Goal: Navigation & Orientation: Understand site structure

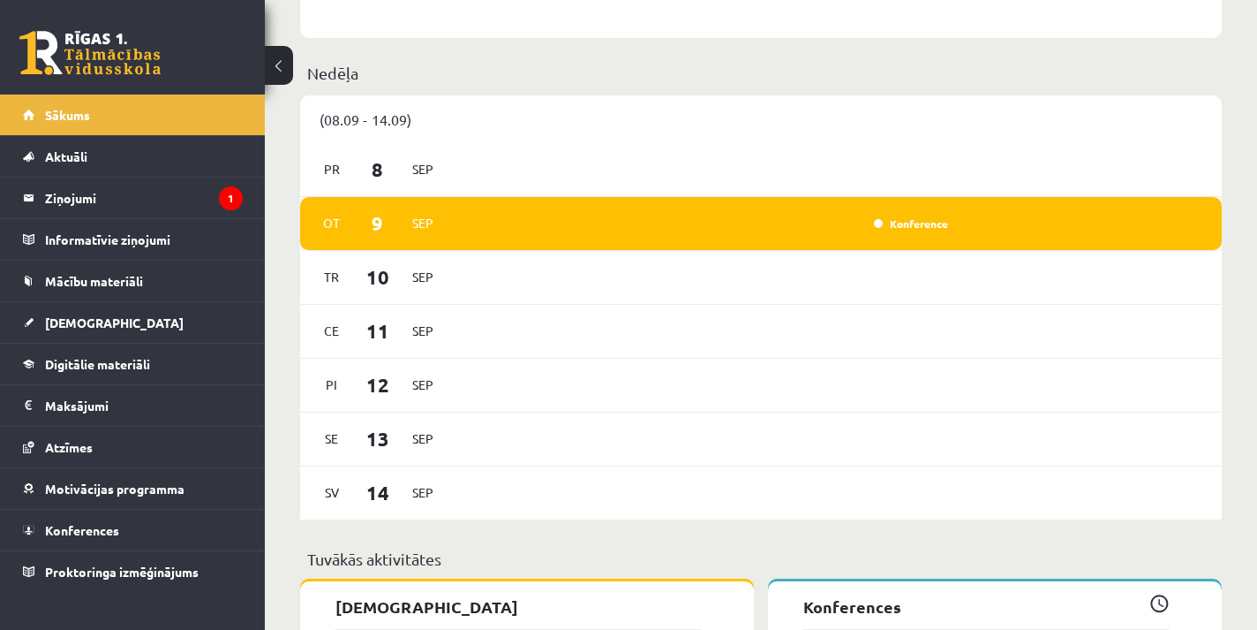
scroll to position [890, 0]
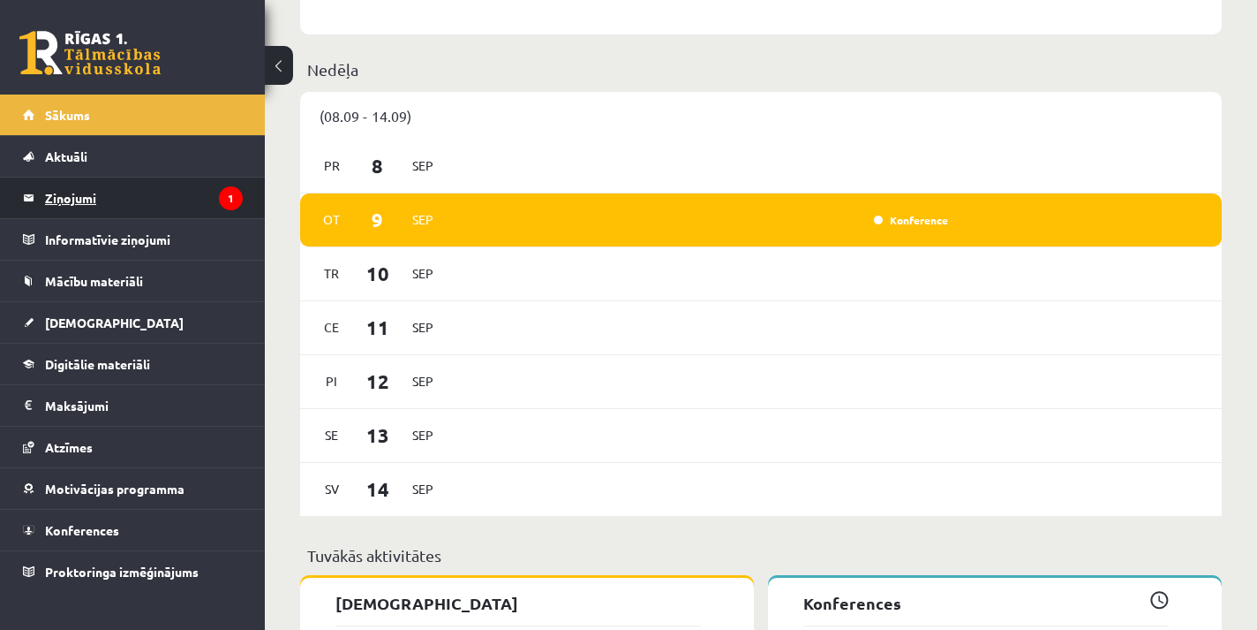
click at [121, 201] on legend "Ziņojumi 1" at bounding box center [144, 197] width 198 height 41
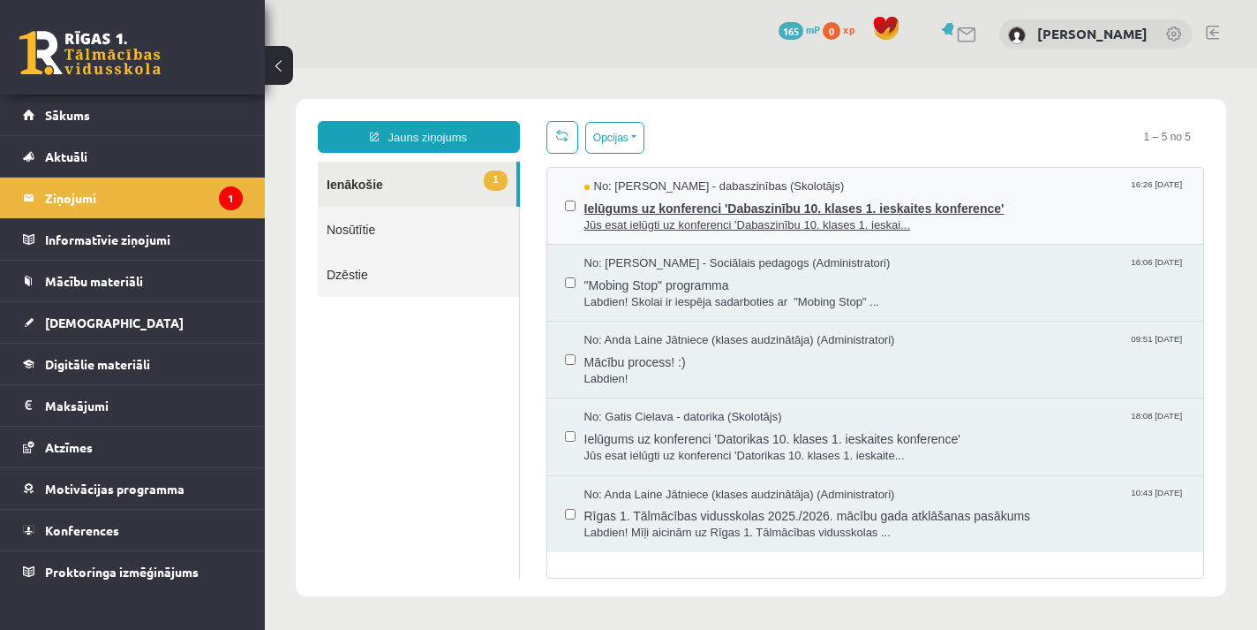
click at [803, 210] on span "Ielūgums uz konferenci 'Dabaszinību 10. klases 1. ieskaites konference'" at bounding box center [885, 206] width 602 height 22
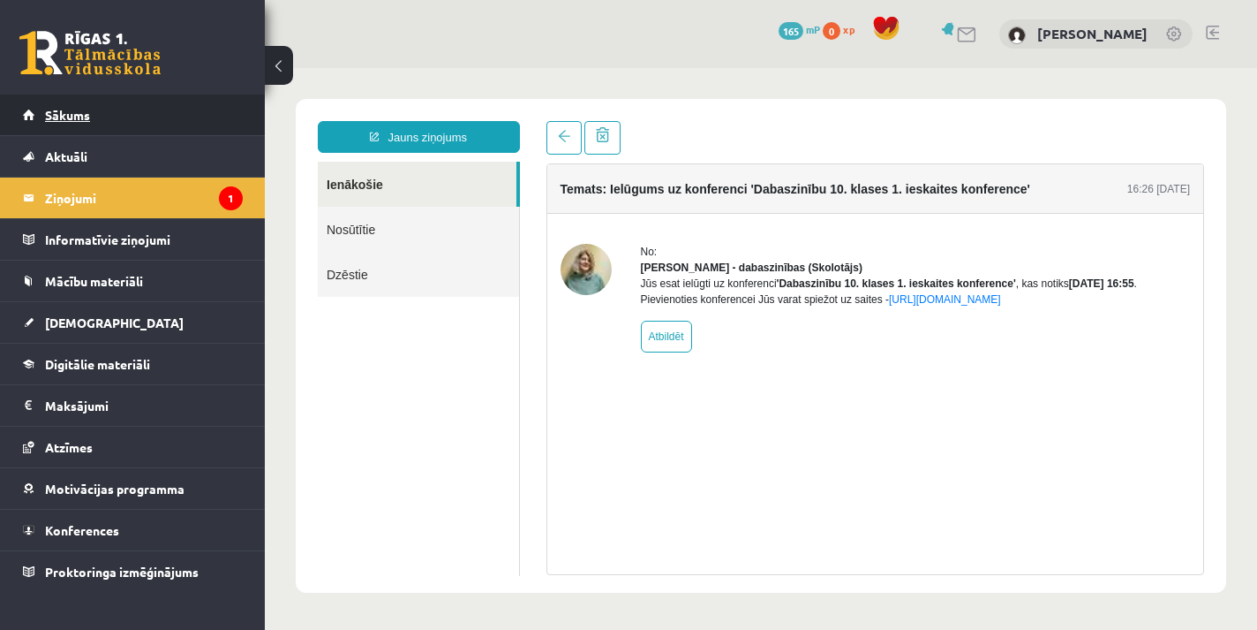
click at [89, 117] on span "Sākums" at bounding box center [67, 115] width 45 height 16
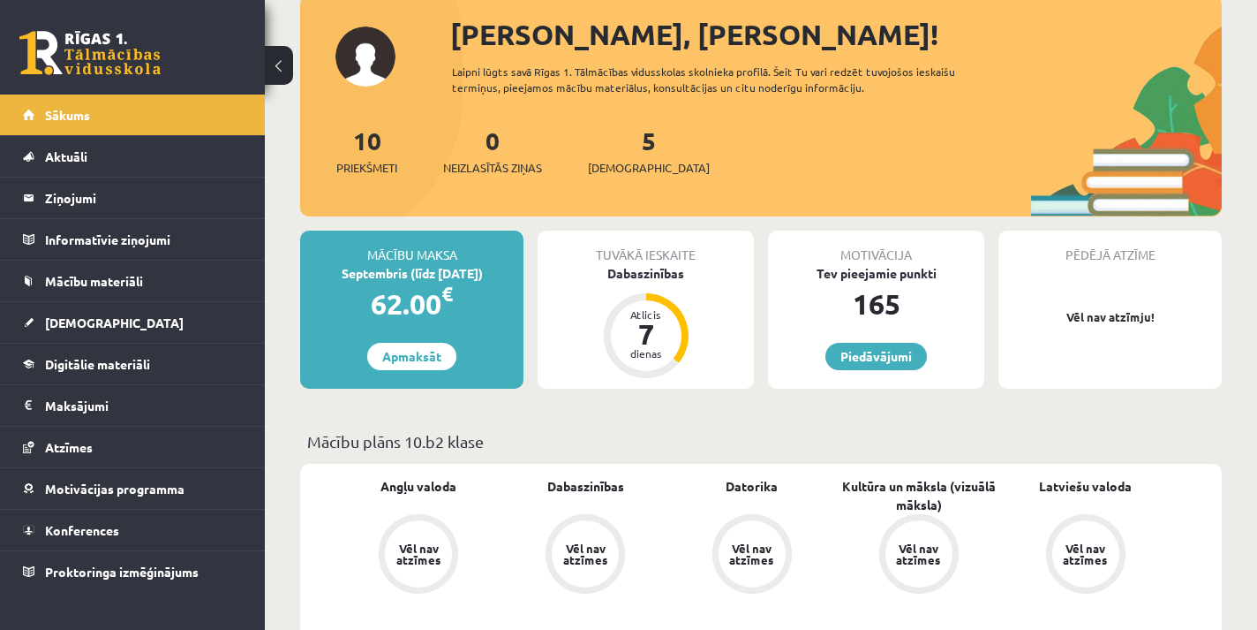
scroll to position [108, 0]
click at [620, 143] on link "5 Ieskaites" at bounding box center [649, 150] width 122 height 52
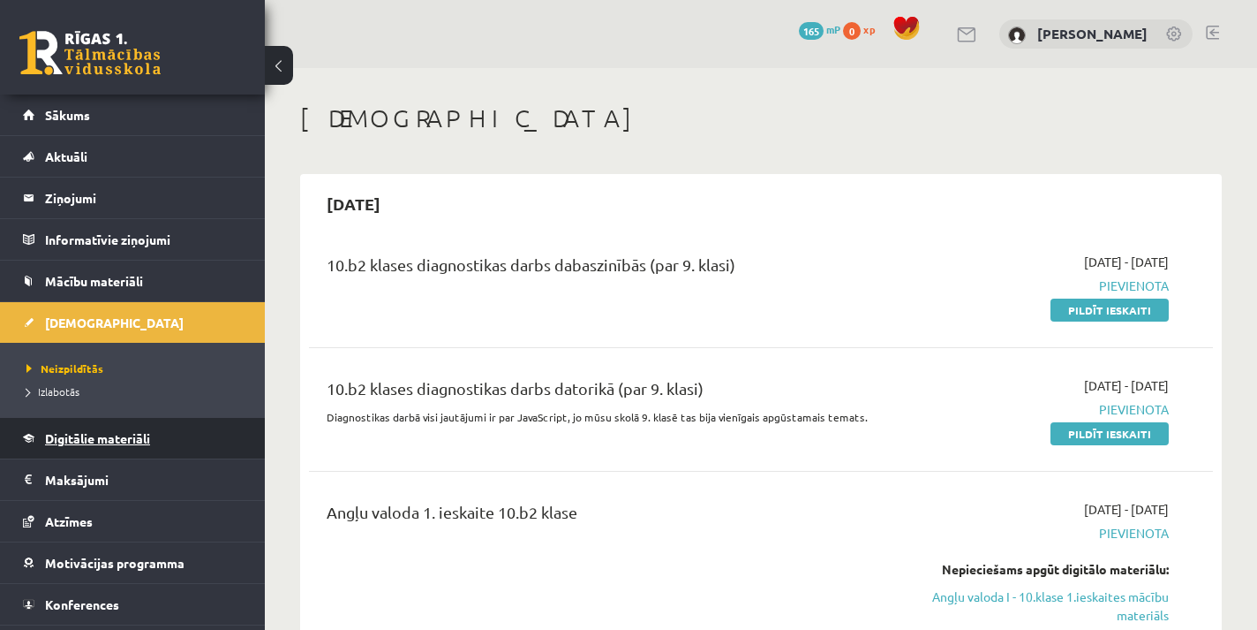
click at [110, 441] on span "Digitālie materiāli" at bounding box center [97, 438] width 105 height 16
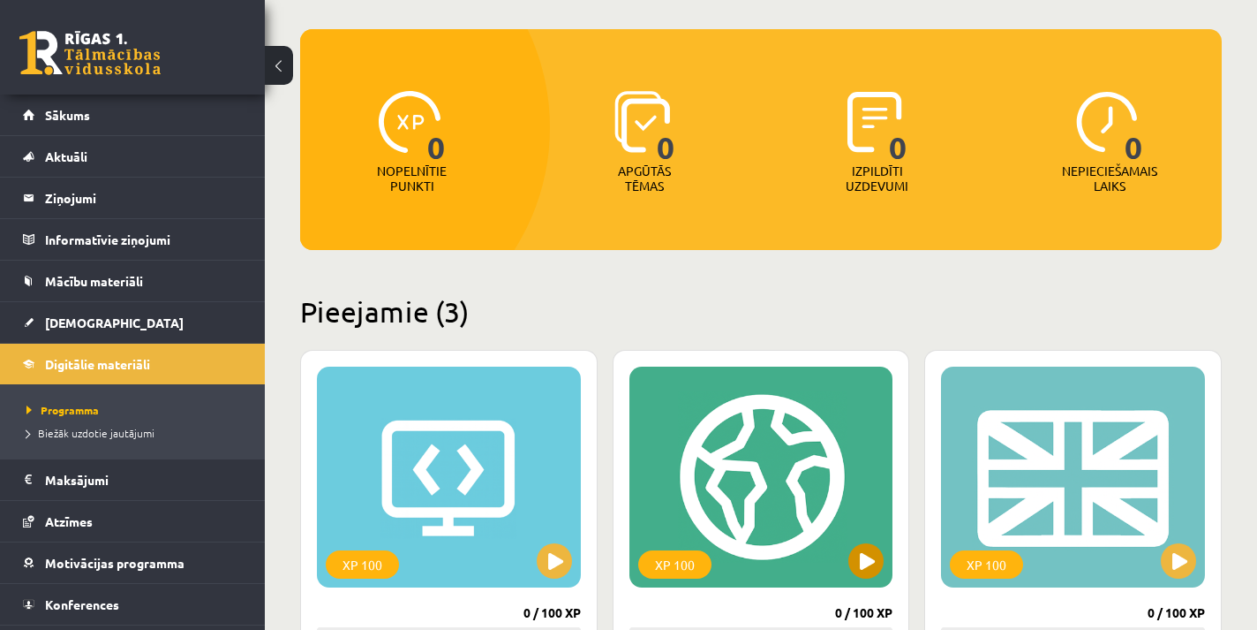
scroll to position [153, 0]
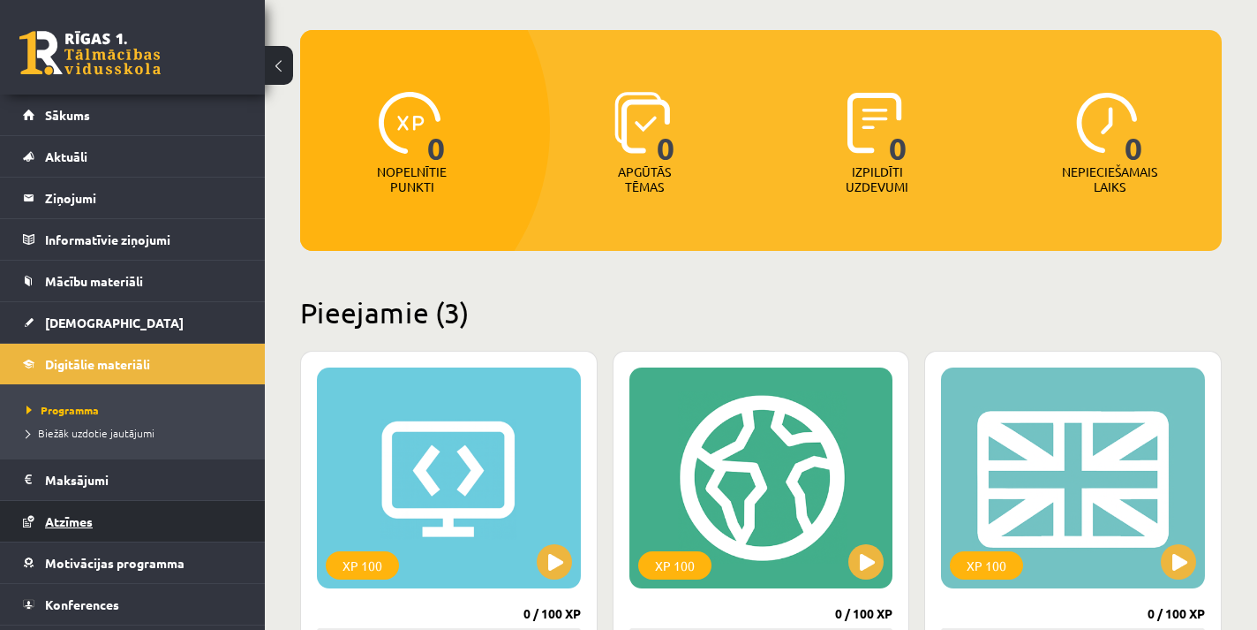
click at [77, 518] on span "Atzīmes" at bounding box center [69, 521] width 48 height 16
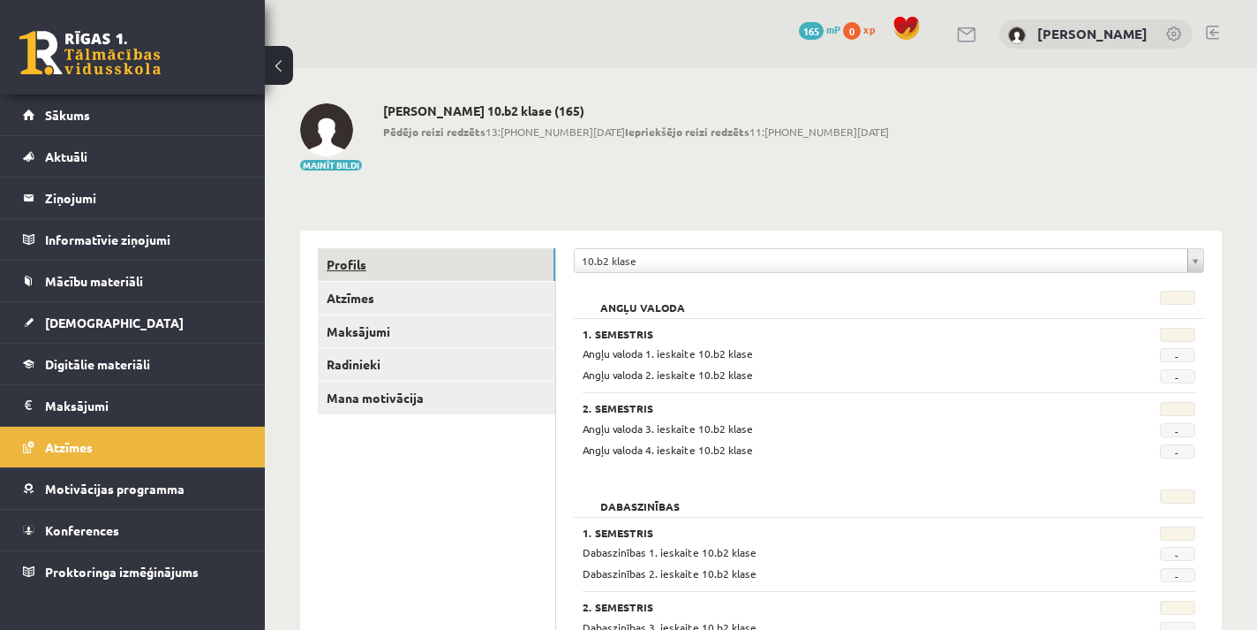
click at [360, 262] on link "Profils" at bounding box center [437, 264] width 238 height 33
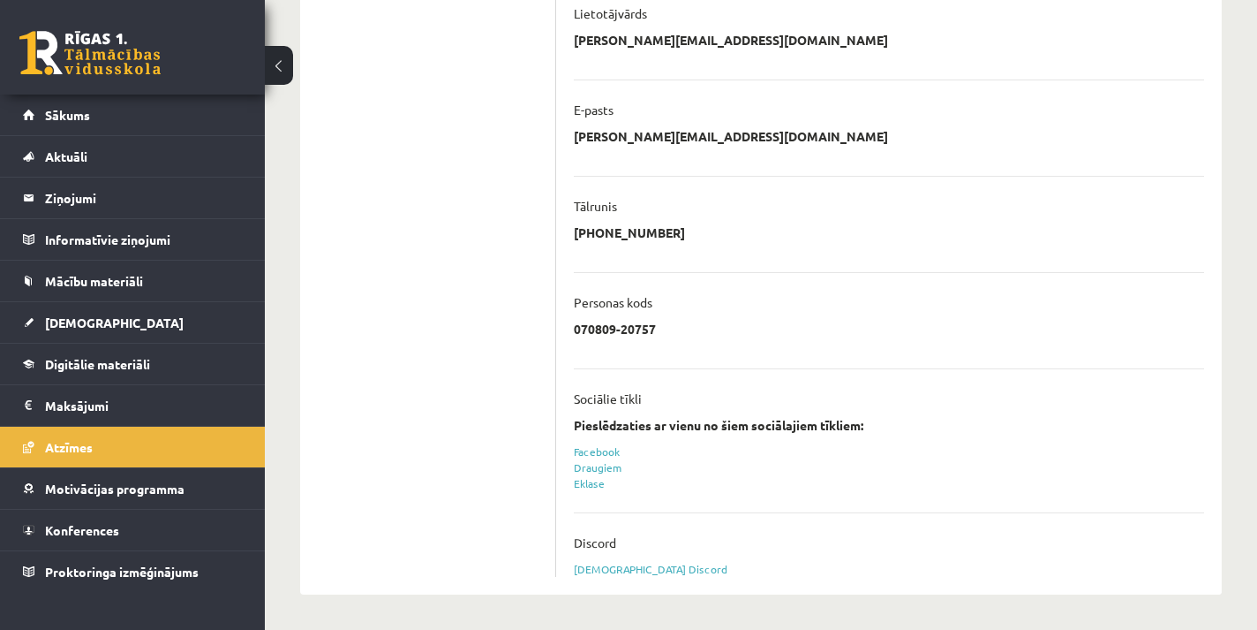
scroll to position [435, 0]
click at [80, 532] on span "Konferences" at bounding box center [82, 530] width 74 height 16
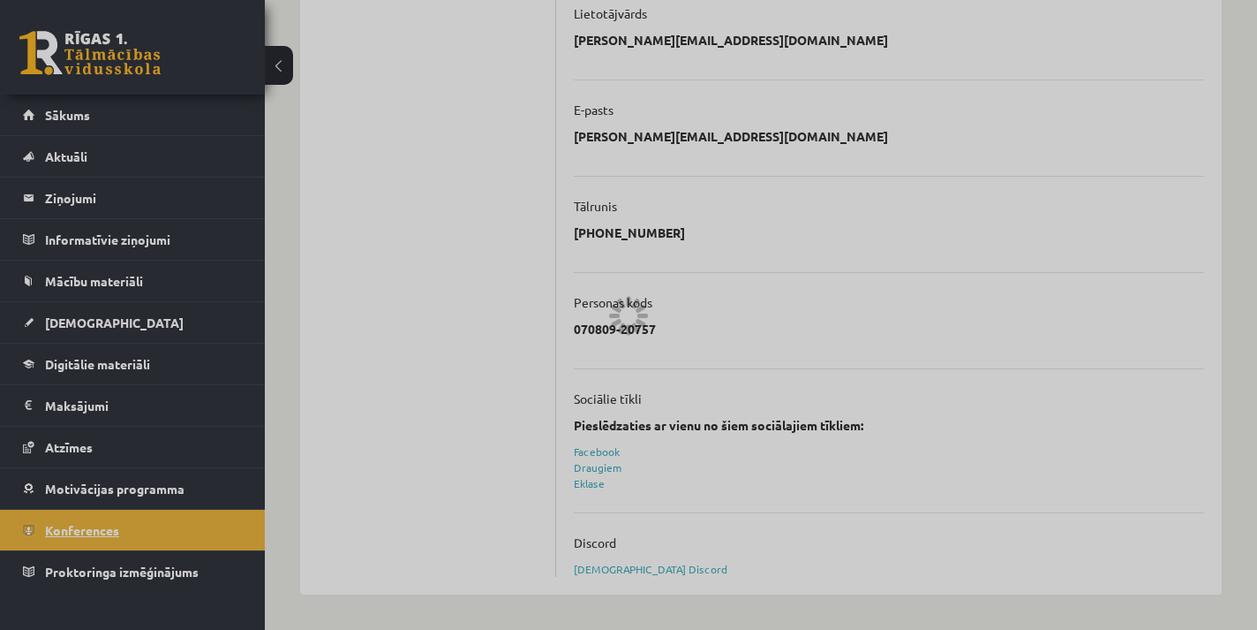
scroll to position [214, 0]
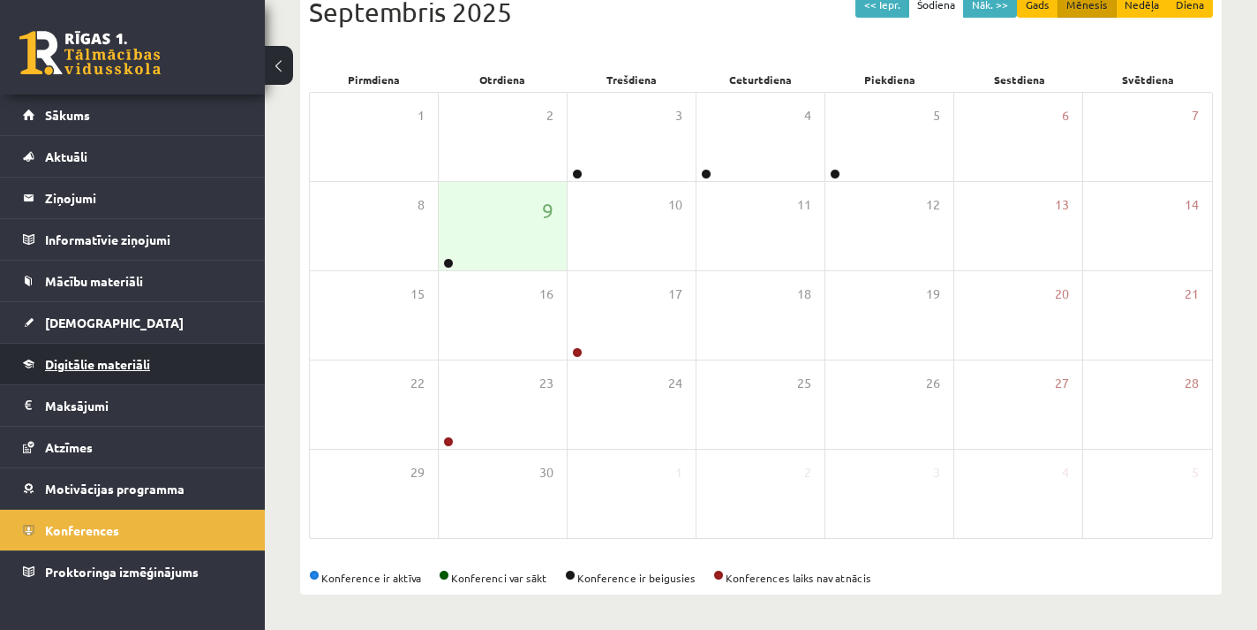
click at [79, 370] on span "Digitālie materiāli" at bounding box center [97, 364] width 105 height 16
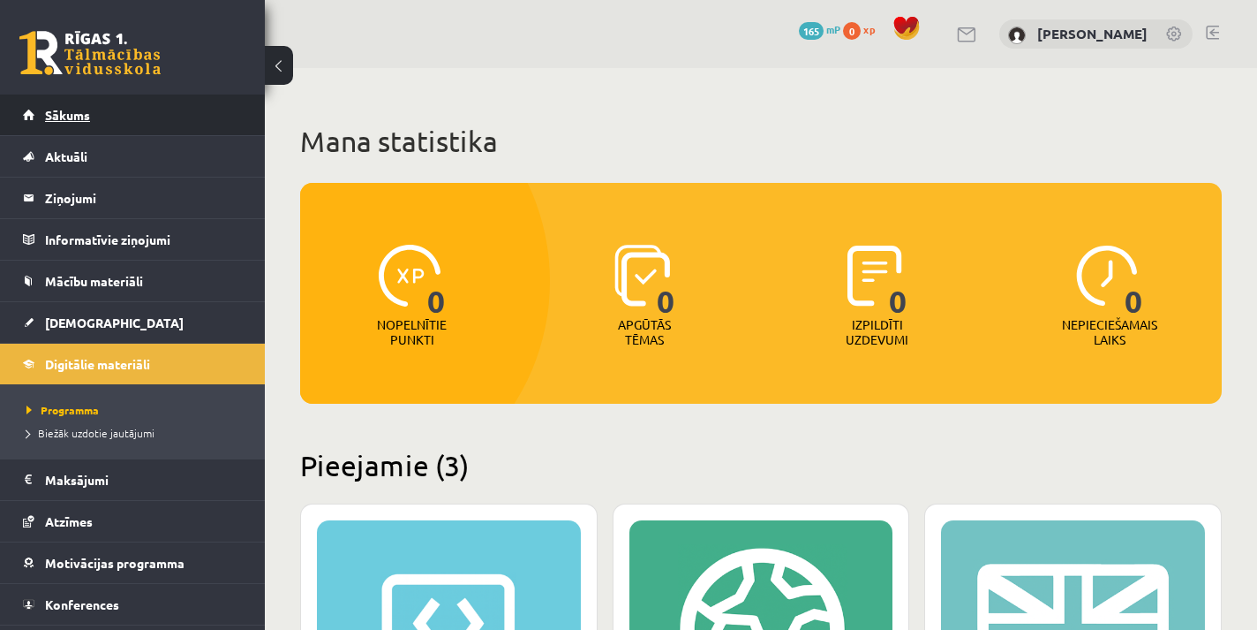
click at [71, 107] on link "Sākums" at bounding box center [133, 114] width 220 height 41
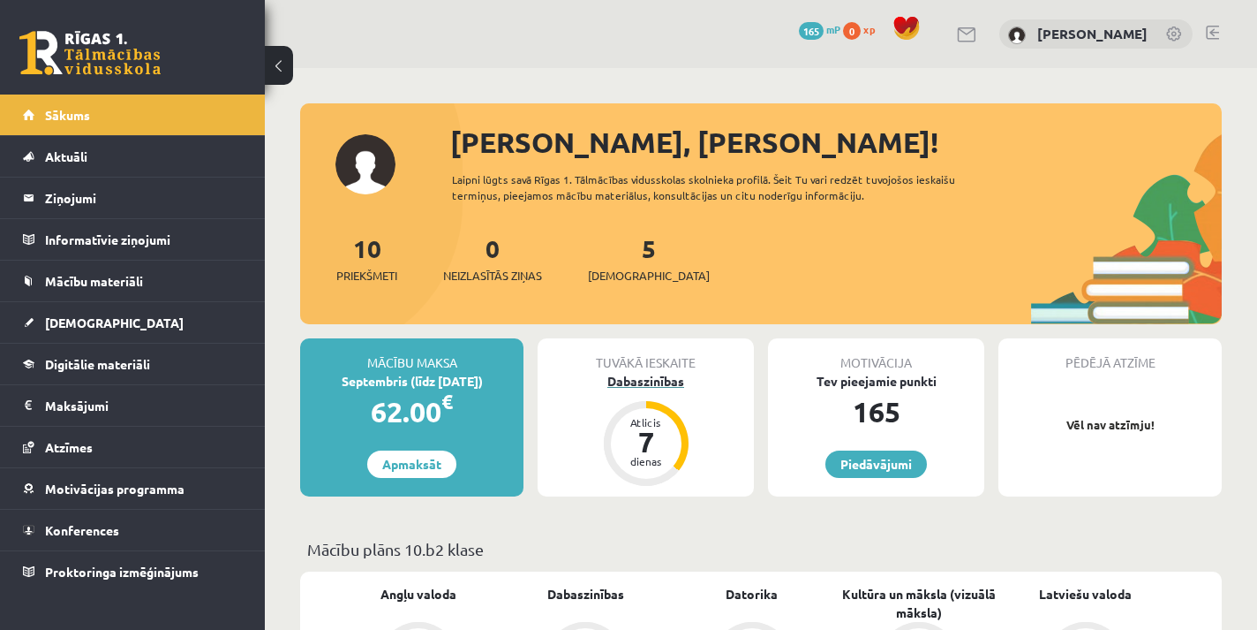
click at [645, 383] on div "Dabaszinības" at bounding box center [646, 381] width 216 height 19
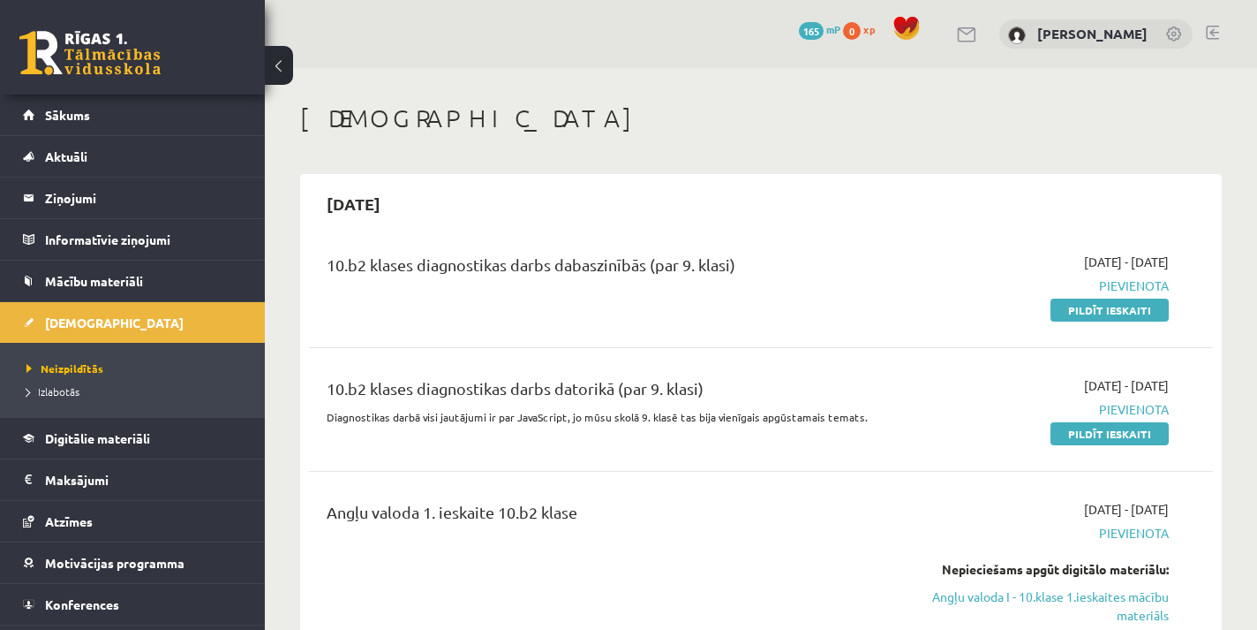
click at [1172, 33] on link at bounding box center [1175, 35] width 18 height 18
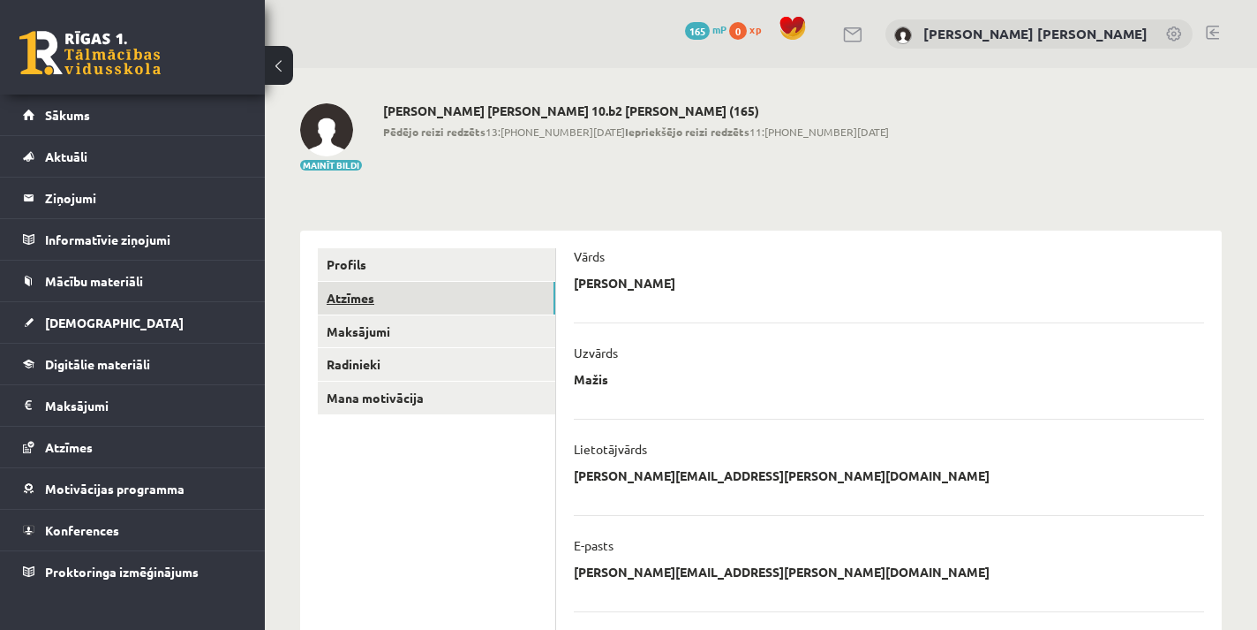
click at [361, 298] on link "Atzīmes" at bounding box center [437, 298] width 238 height 33
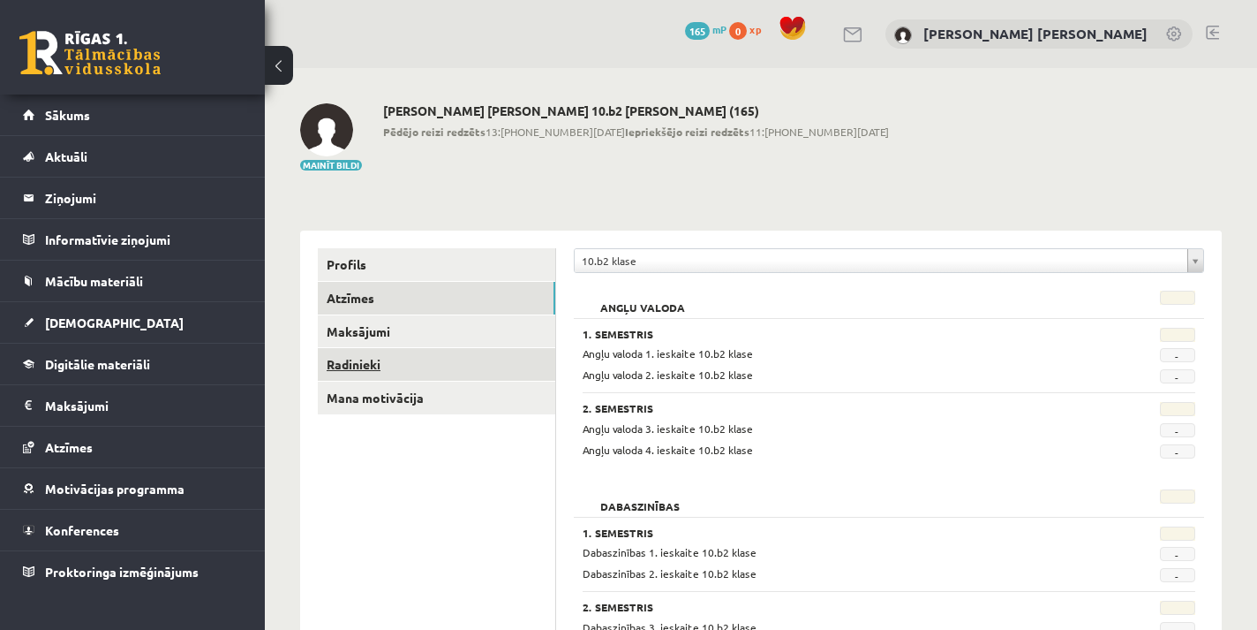
click at [368, 359] on link "Radinieki" at bounding box center [437, 364] width 238 height 33
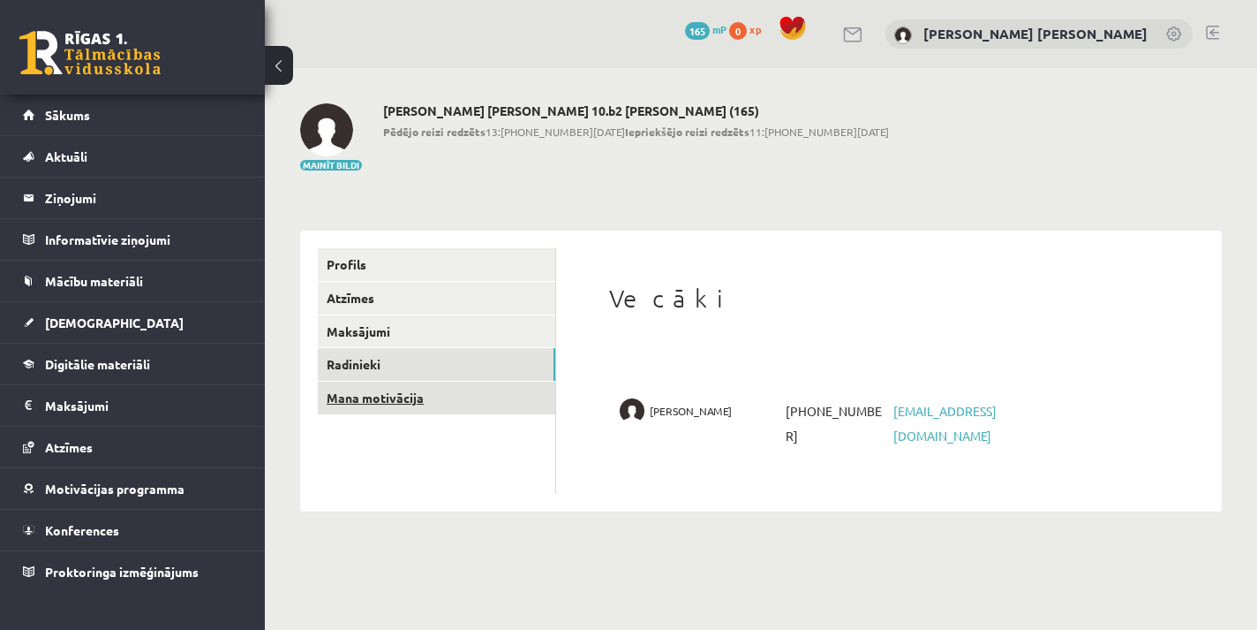
click at [390, 398] on link "Mana motivācija" at bounding box center [437, 397] width 238 height 33
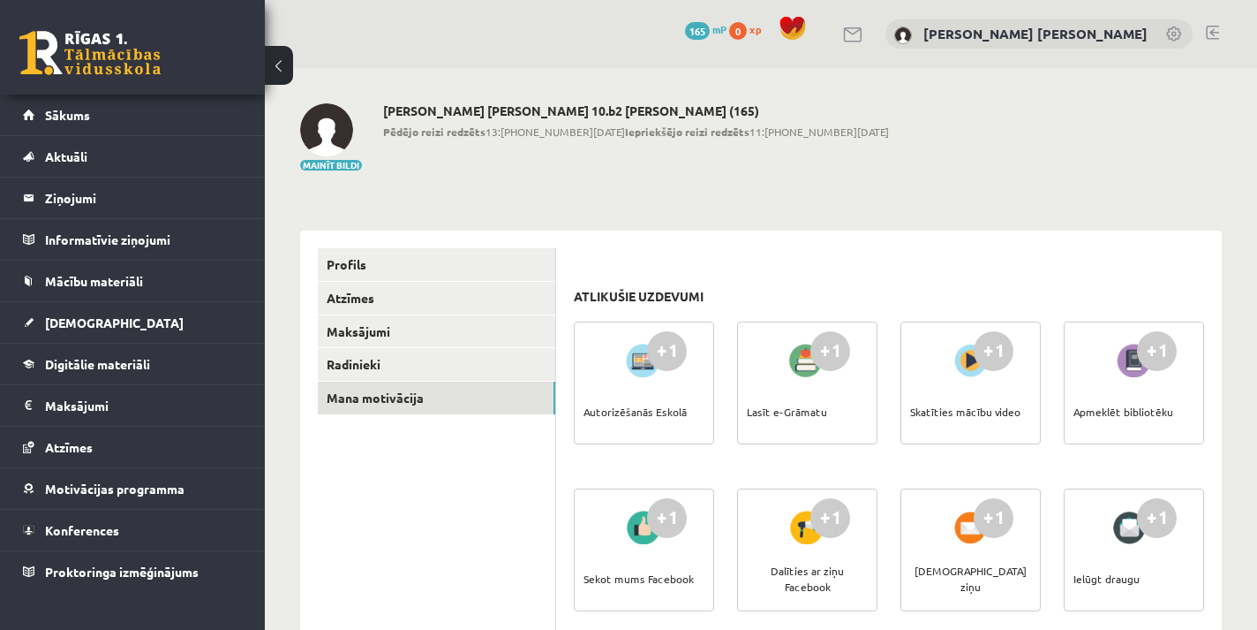
click at [82, 57] on link at bounding box center [89, 53] width 141 height 44
